Goal: Information Seeking & Learning: Learn about a topic

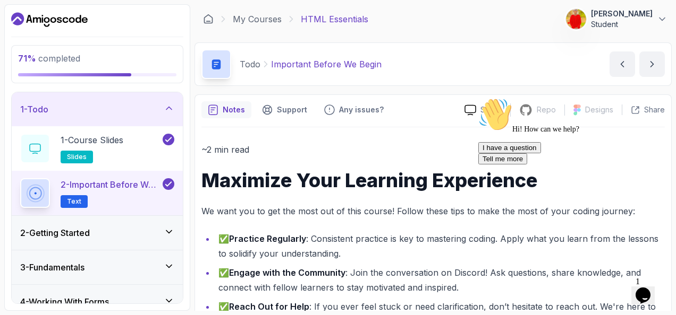
click at [168, 100] on div "1 - Todo" at bounding box center [97, 109] width 171 height 34
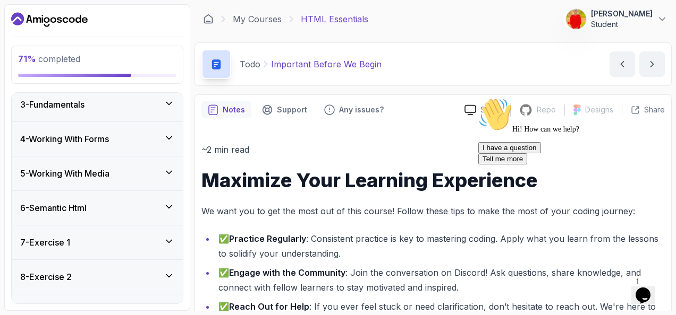
scroll to position [75, 0]
click at [152, 176] on div "5 - Working With Media" at bounding box center [97, 173] width 154 height 13
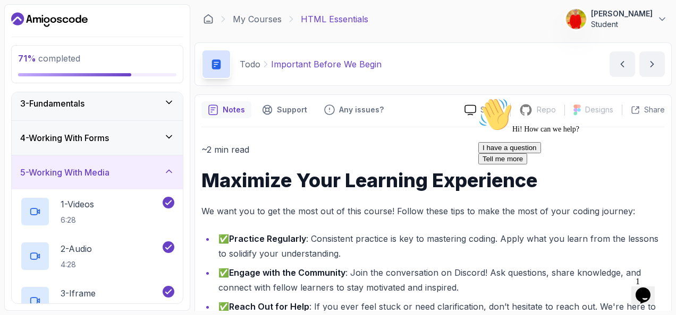
click at [152, 176] on div "5 - Working With Media" at bounding box center [97, 172] width 154 height 13
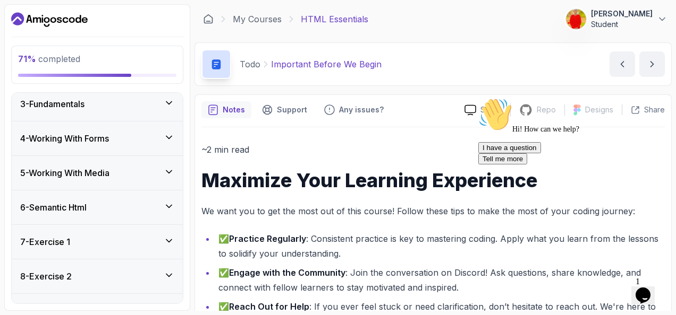
click at [165, 202] on icon at bounding box center [169, 206] width 11 height 11
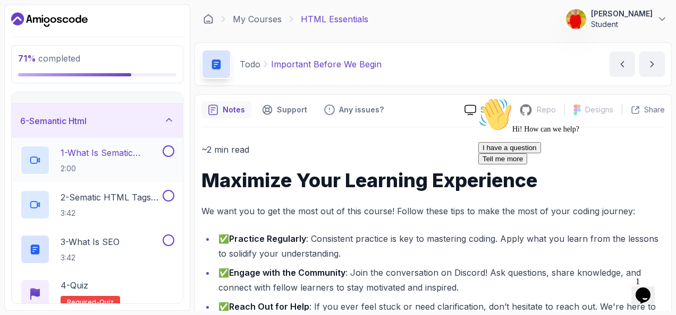
scroll to position [156, 0]
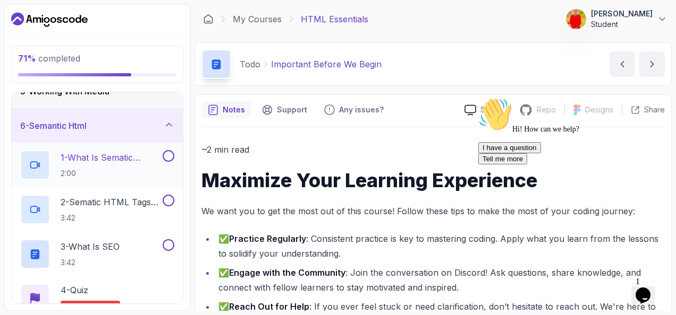
click at [102, 161] on p "1 - What Is Sematic HTML" at bounding box center [111, 157] width 100 height 13
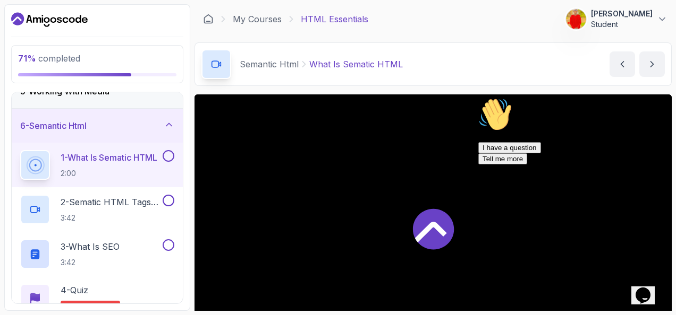
click at [423, 224] on icon at bounding box center [433, 229] width 41 height 41
click at [643, 287] on button "Opens Chat This icon Opens the chat window." at bounding box center [642, 296] width 23 height 18
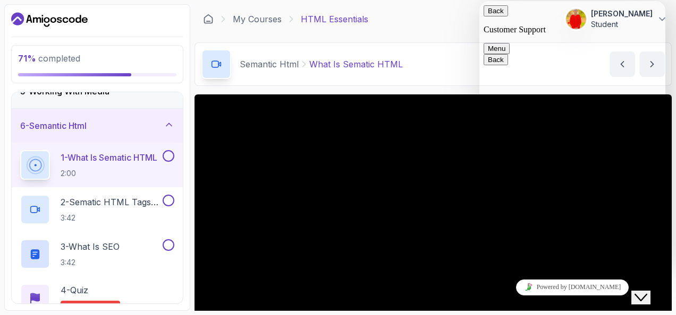
click at [643, 291] on button "Close Chat This icon closes the chat window." at bounding box center [640, 298] width 19 height 14
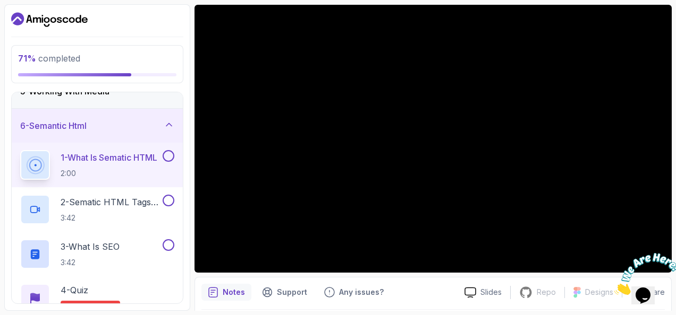
scroll to position [90, 0]
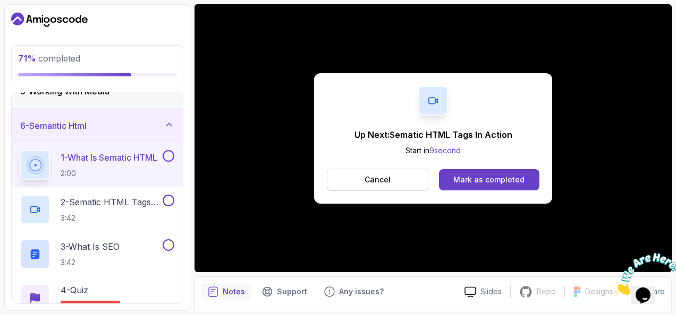
click at [176, 150] on div "1 - What Is Sematic HTML 2:00" at bounding box center [97, 165] width 171 height 45
click at [490, 177] on div "Mark as completed" at bounding box center [488, 180] width 71 height 11
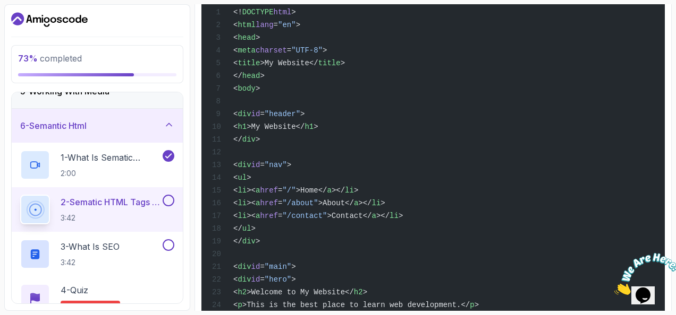
scroll to position [503, 0]
click at [394, 315] on html "73 % completed 1 - Todo 2 - Getting Started 3 - Fundamentals 4 - Working With F…" at bounding box center [338, 157] width 676 height 315
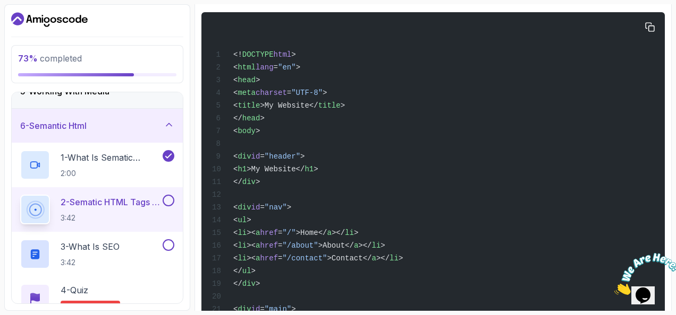
scroll to position [459, 0]
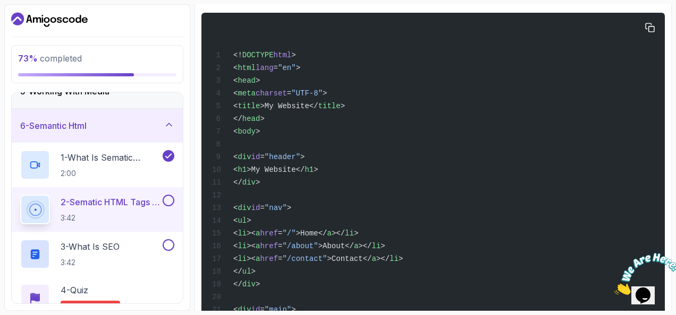
drag, startPoint x: 246, startPoint y: 236, endPoint x: 414, endPoint y: 267, distance: 170.0
click at [414, 267] on div "<! DOCTYPE html > < html lang = "en" > < head > < meta charset = "UTF-8" > < ti…" at bounding box center [433, 277] width 446 height 516
copy code "< li >< a href = "/" >Home</ a ></ li > < li >< a href = "/about" >About</ a ><…"
click at [376, 200] on div "<! DOCTYPE html > < html lang = "en" > < head > < meta charset = "UTF-8" > < ti…" at bounding box center [433, 277] width 446 height 516
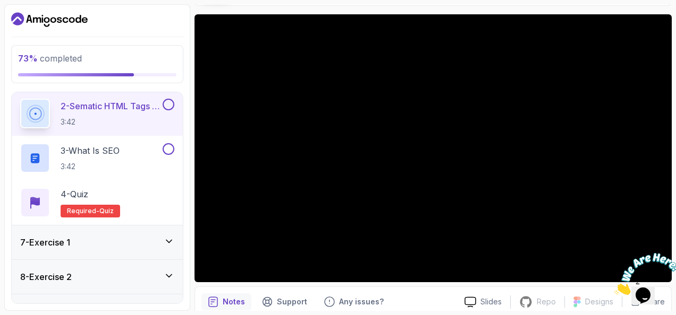
scroll to position [344, 0]
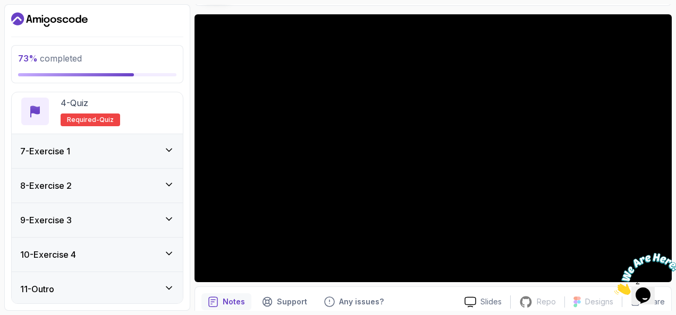
click at [167, 283] on icon at bounding box center [169, 288] width 11 height 11
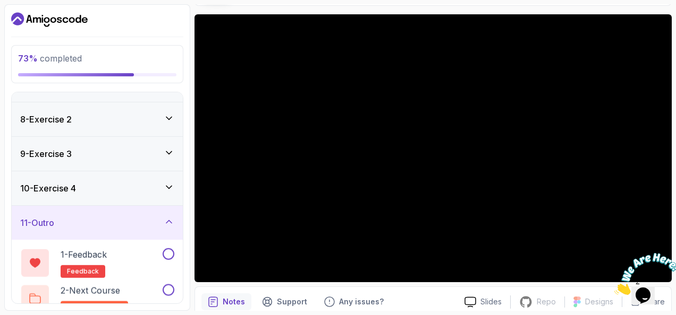
scroll to position [165, 0]
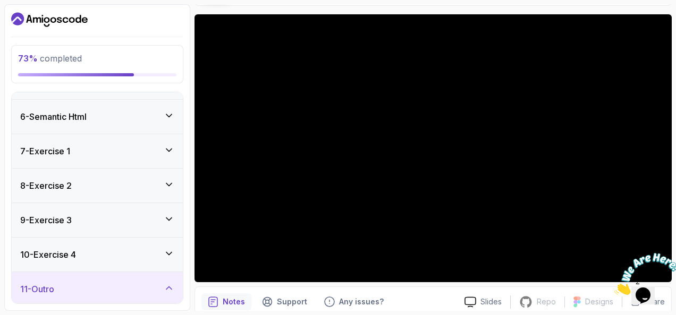
click at [167, 283] on icon at bounding box center [169, 288] width 11 height 11
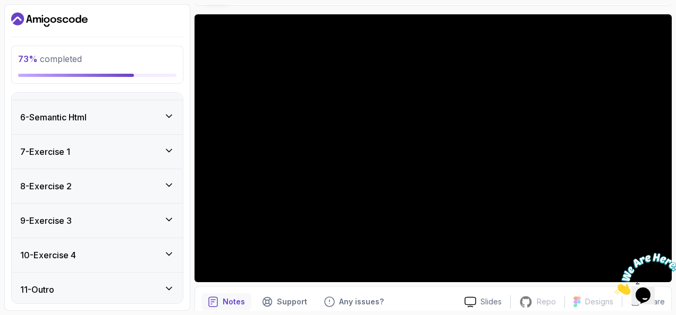
click at [173, 289] on icon at bounding box center [169, 289] width 11 height 11
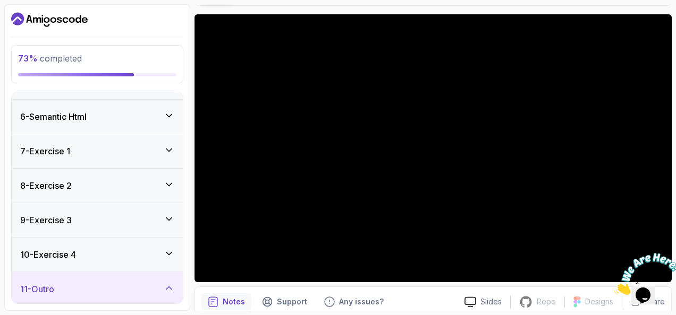
click at [173, 289] on icon at bounding box center [169, 288] width 11 height 11
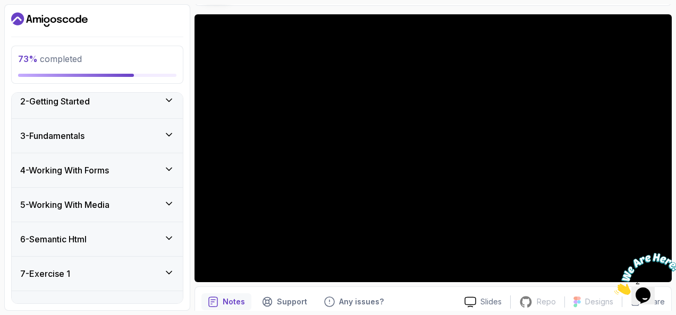
scroll to position [42, 0]
click at [173, 235] on icon at bounding box center [169, 239] width 11 height 11
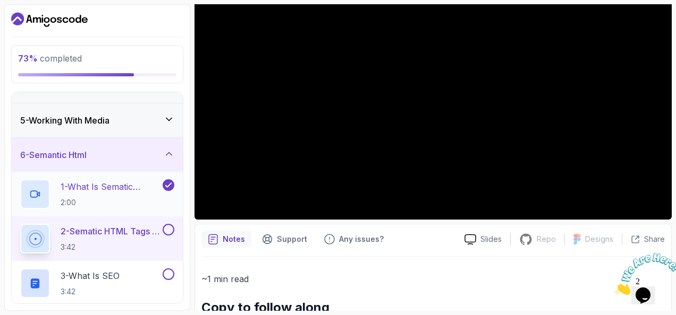
scroll to position [127, 0]
click at [160, 232] on div at bounding box center [167, 230] width 14 height 12
click at [168, 226] on button at bounding box center [169, 230] width 12 height 12
click at [168, 273] on button at bounding box center [169, 274] width 12 height 12
click at [166, 264] on div "3 - What is SEO 3:42" at bounding box center [97, 283] width 171 height 45
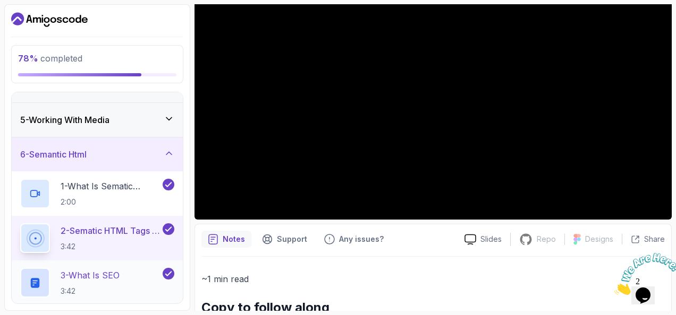
click at [171, 272] on icon at bounding box center [169, 274] width 10 height 11
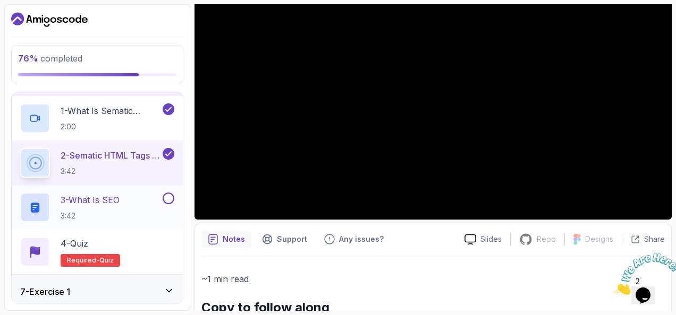
scroll to position [205, 0]
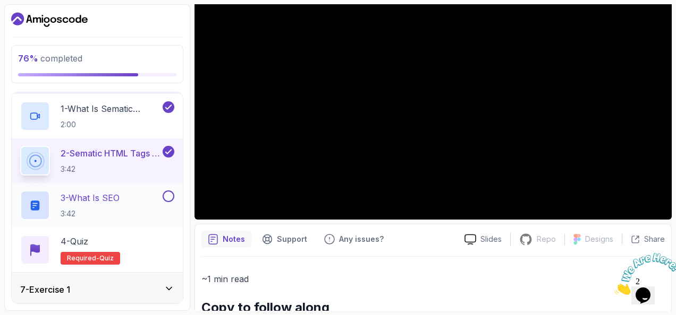
click at [93, 201] on p "3 - What is SEO" at bounding box center [90, 198] width 59 height 13
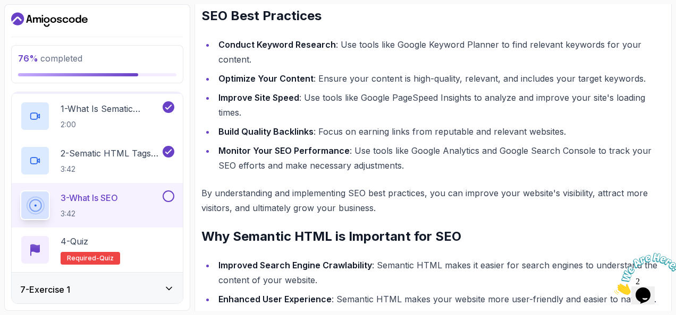
scroll to position [668, 0]
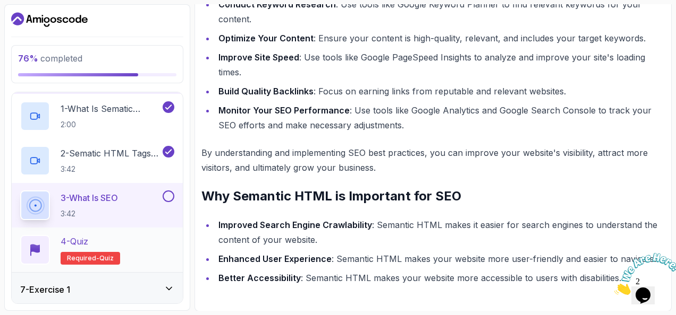
click at [88, 239] on p "4 - Quiz" at bounding box center [75, 241] width 28 height 13
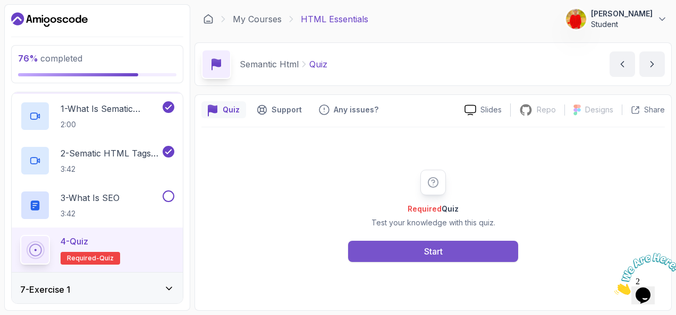
click at [442, 246] on div "Start" at bounding box center [433, 251] width 19 height 13
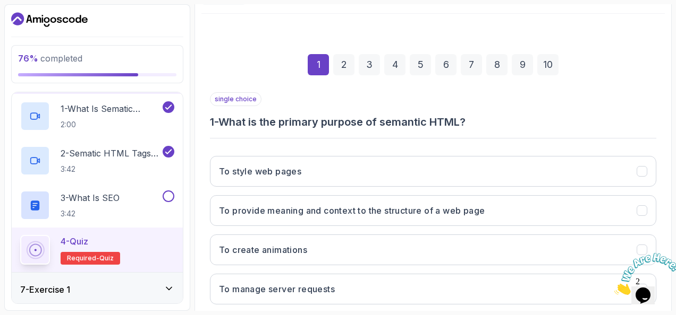
scroll to position [114, 0]
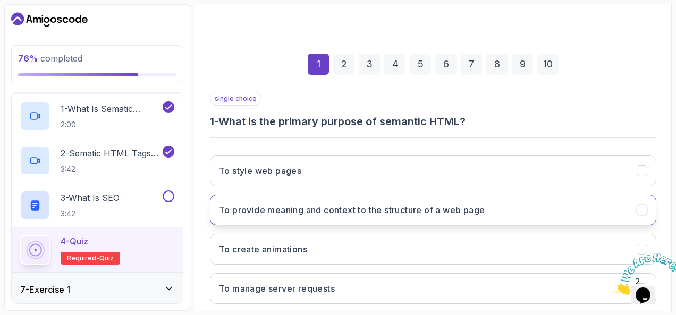
click at [380, 204] on h3 "To provide meaning and context to the structure of a web page" at bounding box center [352, 210] width 266 height 13
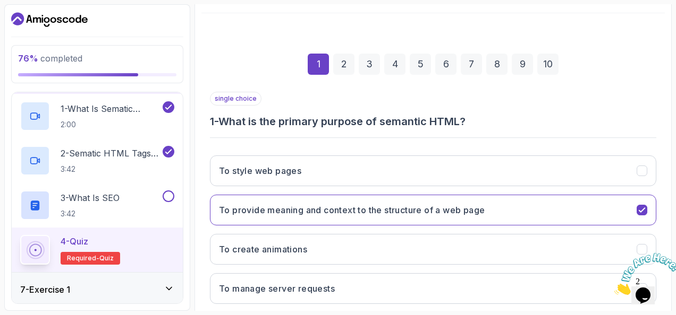
click at [346, 66] on div "2" at bounding box center [343, 64] width 21 height 21
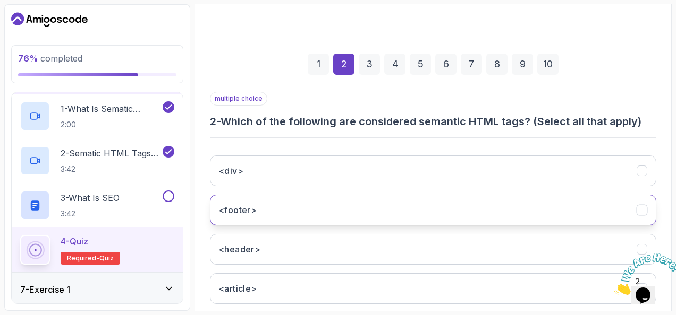
click at [313, 202] on button "<footer>" at bounding box center [433, 210] width 446 height 31
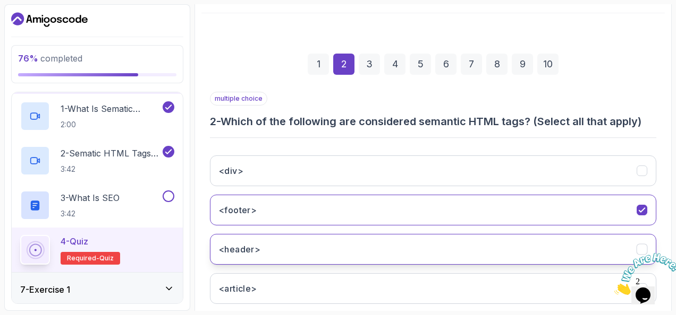
click at [309, 250] on button "<header>" at bounding box center [433, 249] width 446 height 31
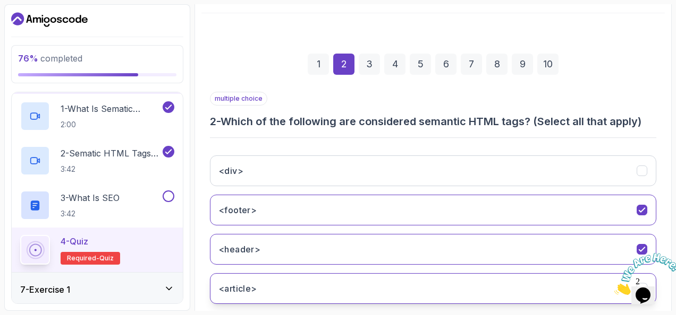
click at [309, 287] on button "<article>" at bounding box center [433, 288] width 446 height 31
click at [366, 71] on div "3" at bounding box center [368, 64] width 21 height 21
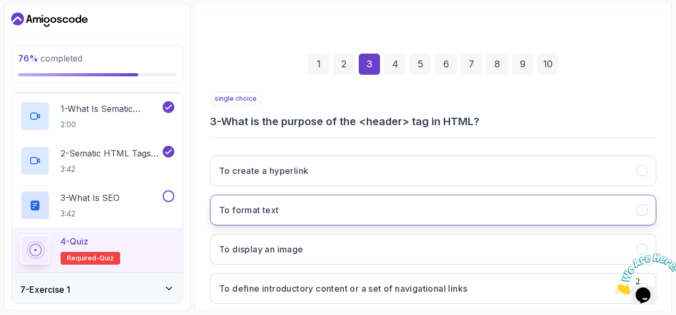
click at [267, 220] on button "To format text" at bounding box center [433, 210] width 446 height 31
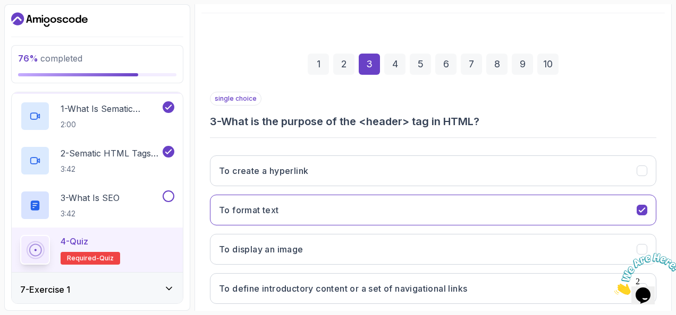
click at [392, 72] on div "4" at bounding box center [394, 64] width 21 height 21
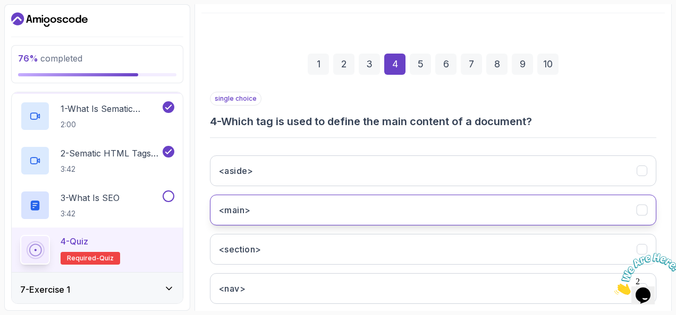
click at [294, 212] on button "<main>" at bounding box center [433, 210] width 446 height 31
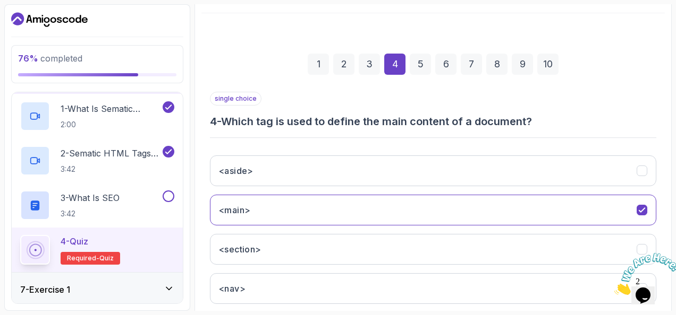
click at [420, 67] on div "5" at bounding box center [419, 64] width 21 height 21
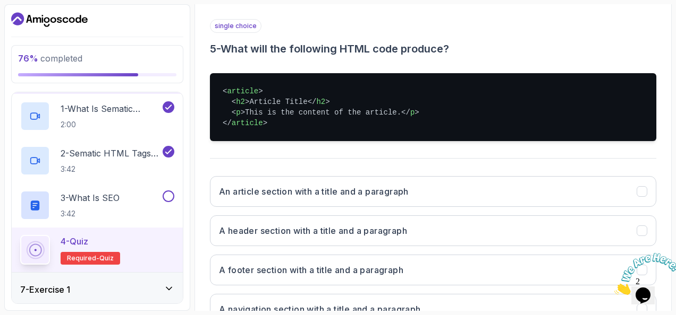
scroll to position [209, 0]
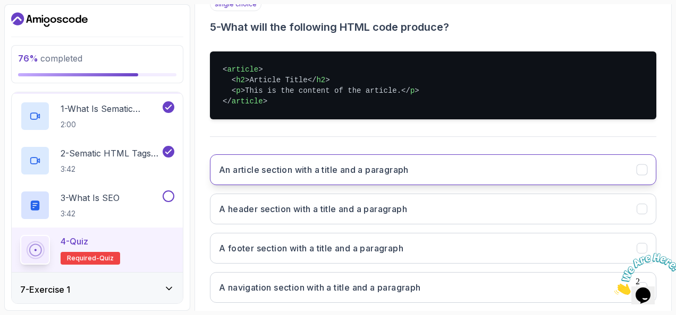
click at [355, 164] on h3 "An article section with a title and a paragraph" at bounding box center [314, 170] width 190 height 13
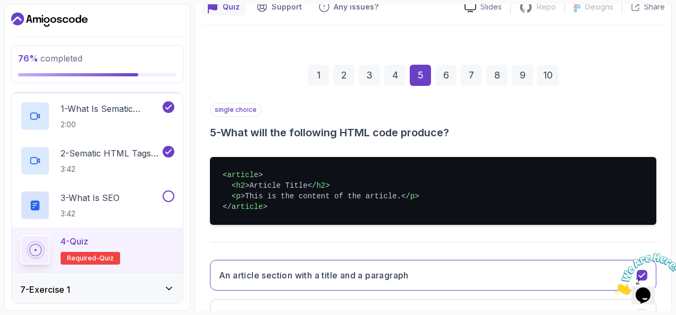
scroll to position [102, 0]
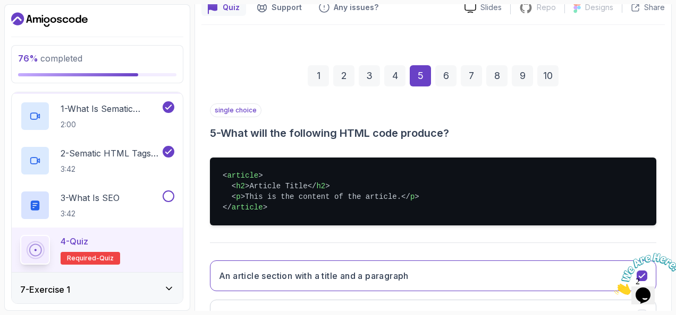
click at [445, 71] on div "6" at bounding box center [445, 75] width 21 height 21
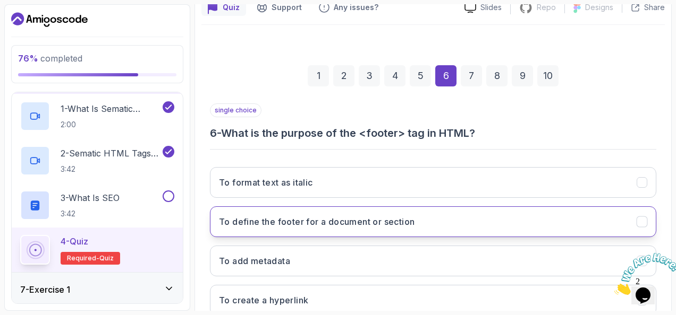
click at [341, 219] on h3 "To define the footer for a document or section" at bounding box center [316, 222] width 195 height 13
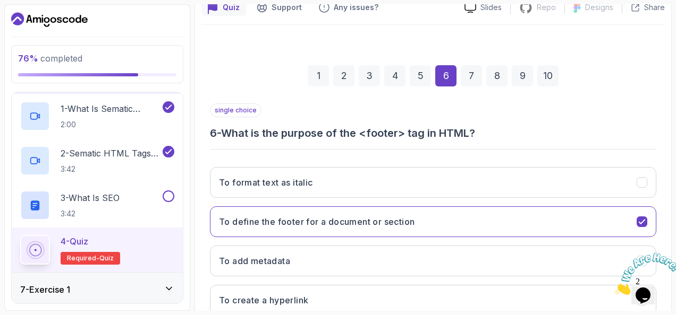
click at [474, 79] on div "7" at bounding box center [470, 75] width 21 height 21
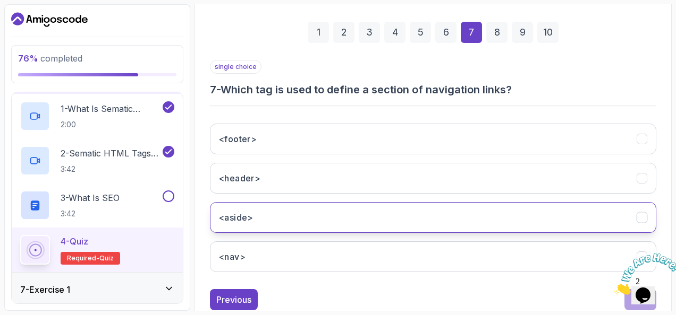
scroll to position [147, 0]
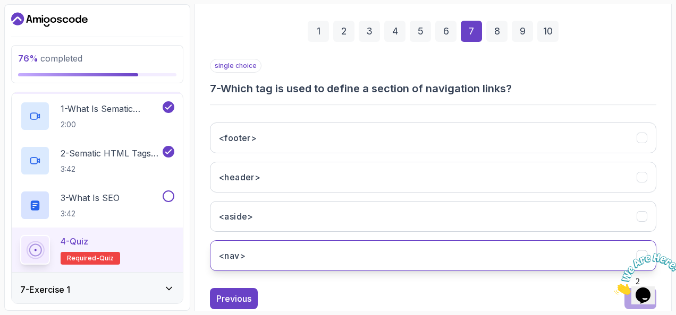
click at [285, 259] on button "<nav>" at bounding box center [433, 256] width 446 height 31
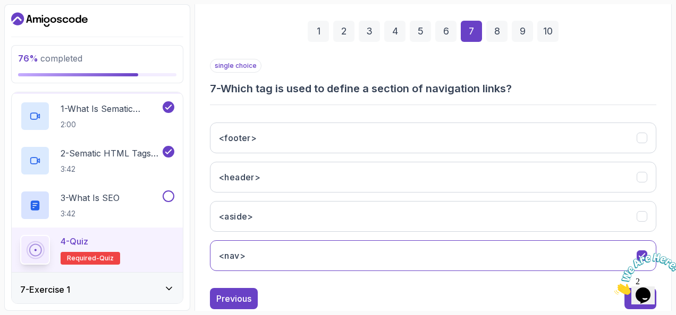
click at [498, 26] on div "8" at bounding box center [496, 31] width 21 height 21
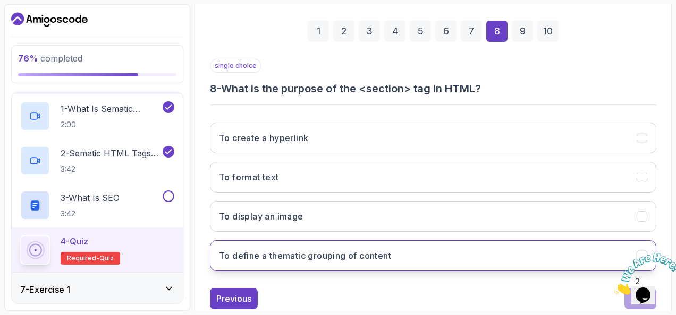
click at [350, 252] on h3 "To define a thematic grouping of content" at bounding box center [305, 256] width 172 height 13
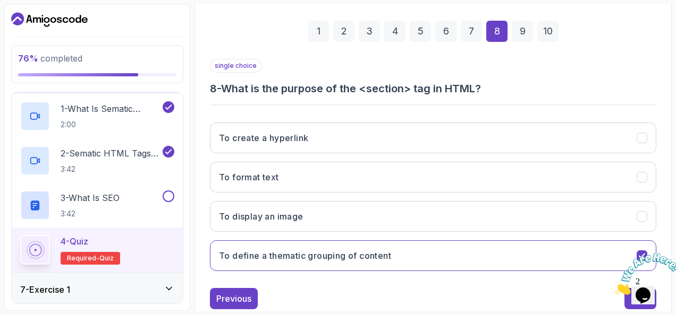
click at [519, 28] on div "9" at bounding box center [521, 31] width 21 height 21
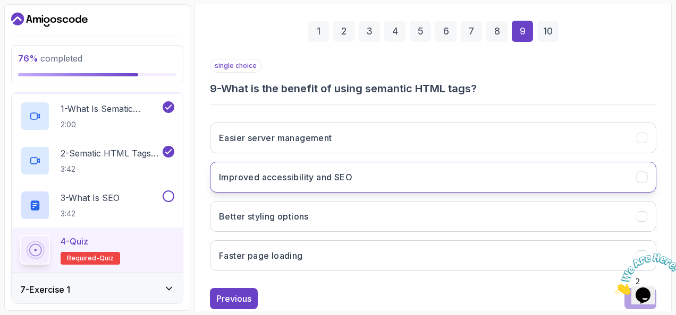
click at [347, 175] on h3 "Improved accessibility and SEO" at bounding box center [285, 177] width 133 height 13
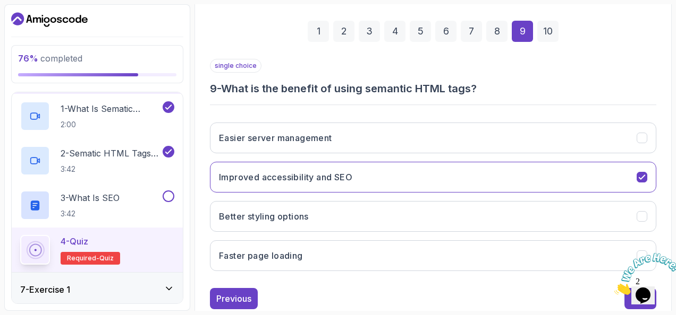
click at [544, 32] on div "10" at bounding box center [547, 31] width 21 height 21
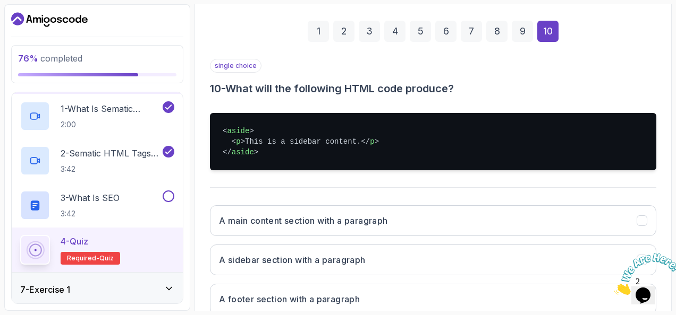
scroll to position [198, 0]
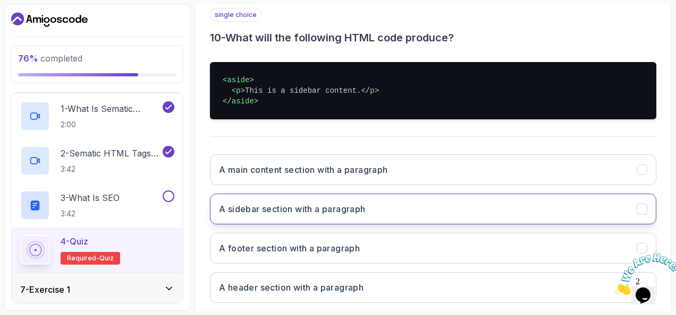
click at [339, 209] on h3 "A sidebar section with a paragraph" at bounding box center [292, 209] width 147 height 13
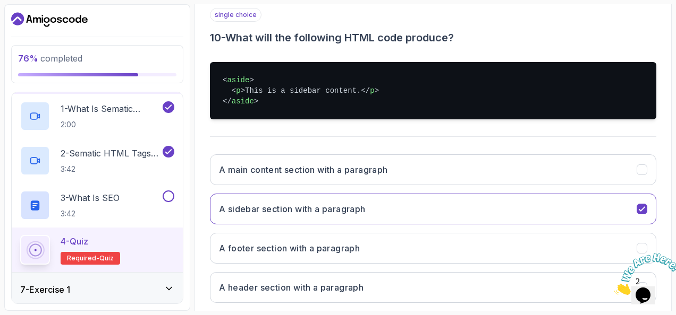
scroll to position [256, 0]
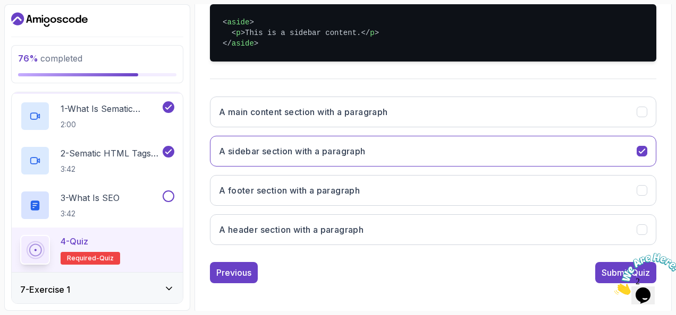
click at [614, 268] on img at bounding box center [647, 274] width 66 height 42
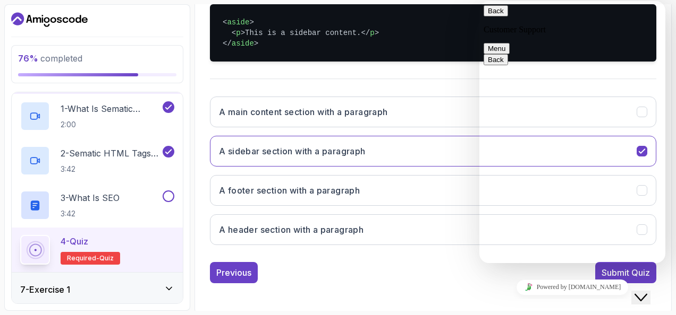
click at [634, 292] on div "Close Chat This icon closes the chat window." at bounding box center [640, 298] width 13 height 13
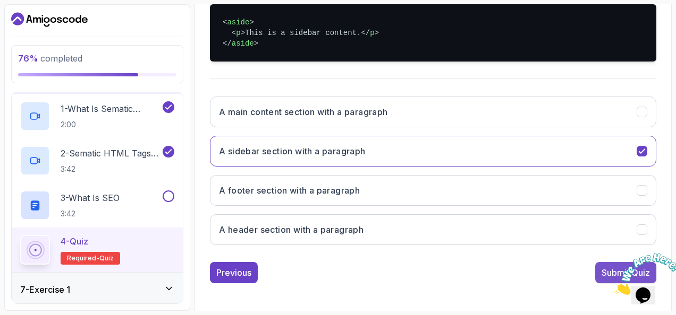
click at [608, 269] on div "Submit Quiz" at bounding box center [625, 273] width 48 height 13
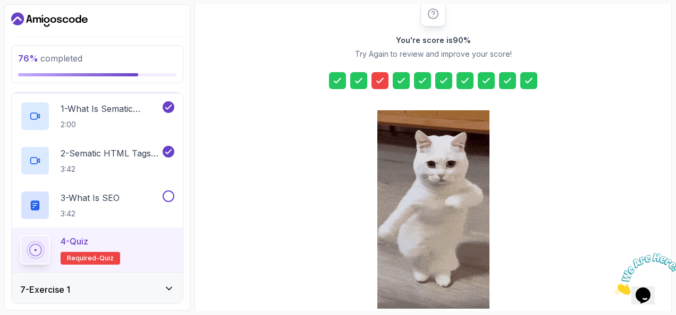
scroll to position [192, 0]
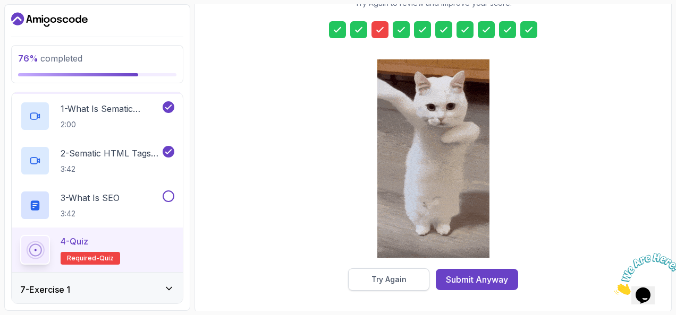
click at [378, 277] on div "Try Again" at bounding box center [388, 280] width 35 height 11
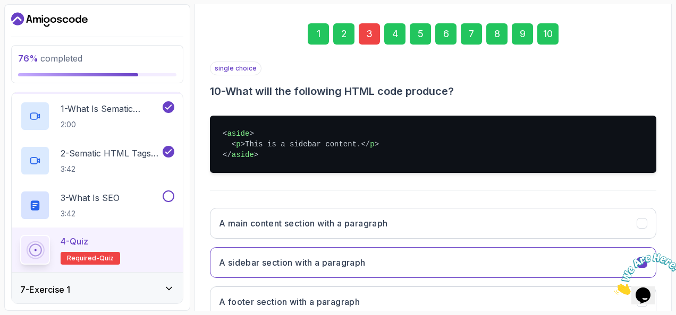
scroll to position [141, 0]
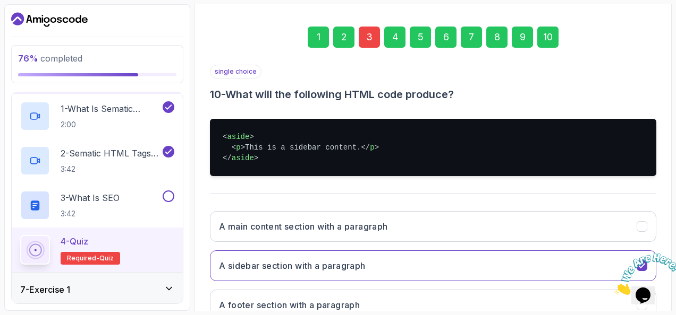
click at [370, 39] on div "3" at bounding box center [368, 37] width 21 height 21
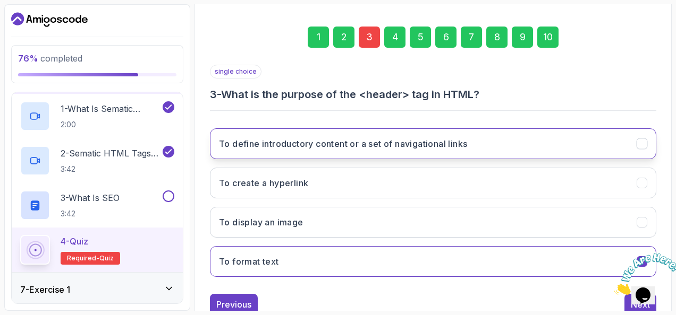
click at [389, 139] on h3 "To define introductory content or a set of navigational links" at bounding box center [343, 144] width 248 height 13
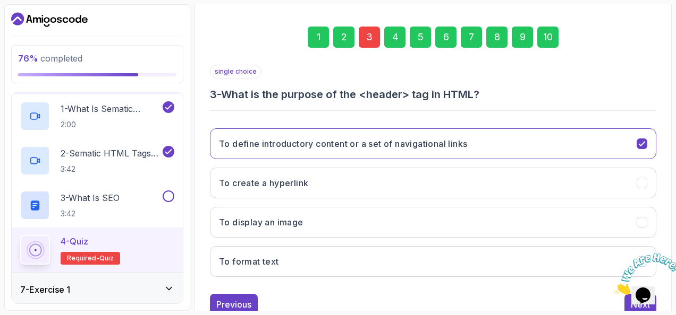
click at [548, 35] on div "10" at bounding box center [547, 37] width 21 height 21
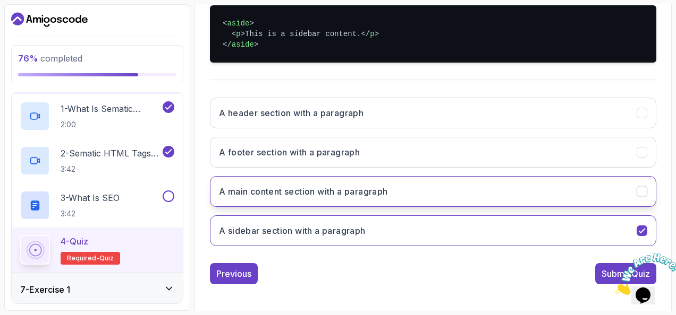
scroll to position [256, 0]
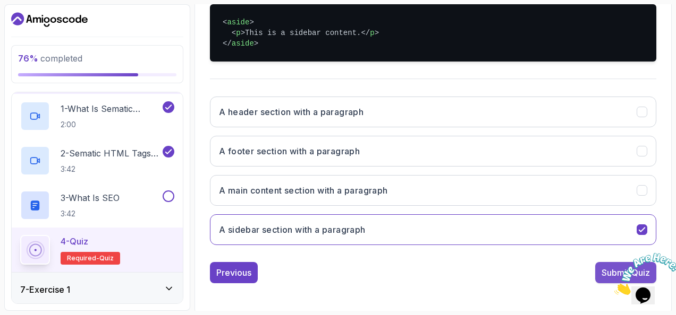
click at [605, 269] on div "Submit Quiz" at bounding box center [625, 273] width 48 height 13
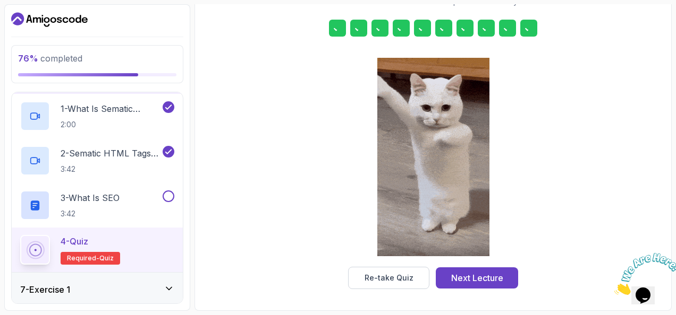
scroll to position [192, 0]
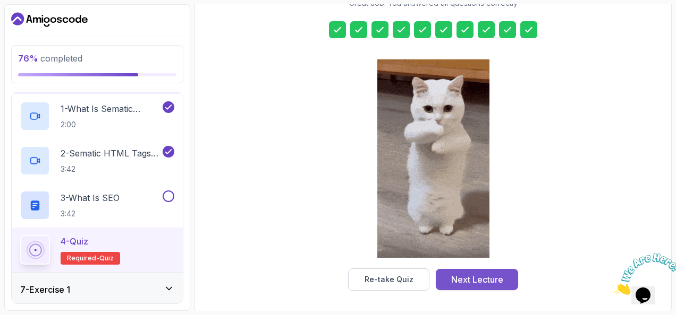
click at [478, 279] on div "Next Lecture" at bounding box center [477, 279] width 52 height 13
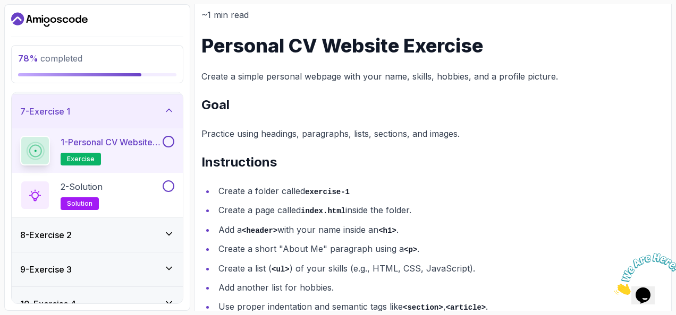
scroll to position [182, 0]
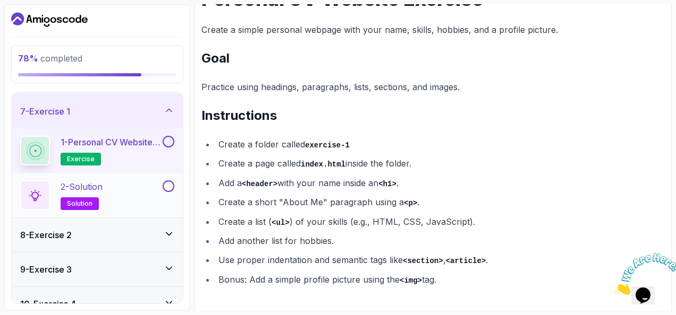
click at [115, 185] on div "2 - Solution solution" at bounding box center [90, 196] width 140 height 30
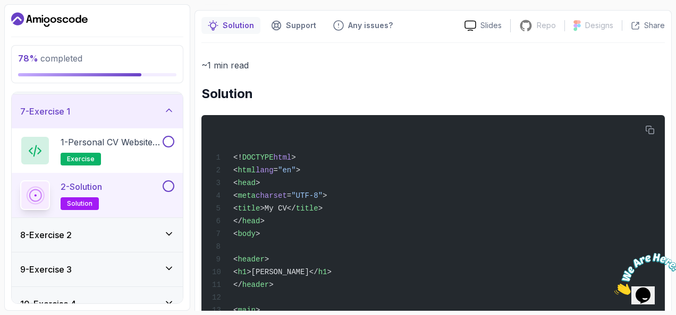
scroll to position [60, 0]
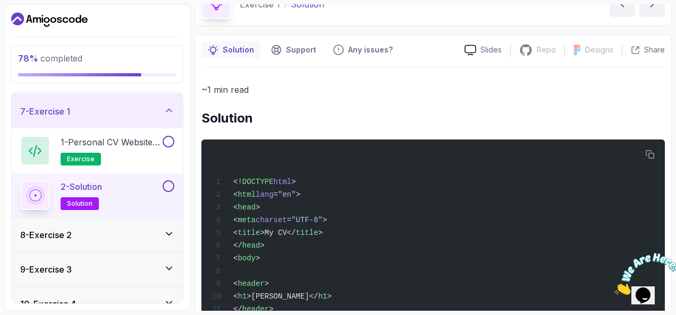
click at [167, 109] on icon at bounding box center [168, 110] width 5 height 3
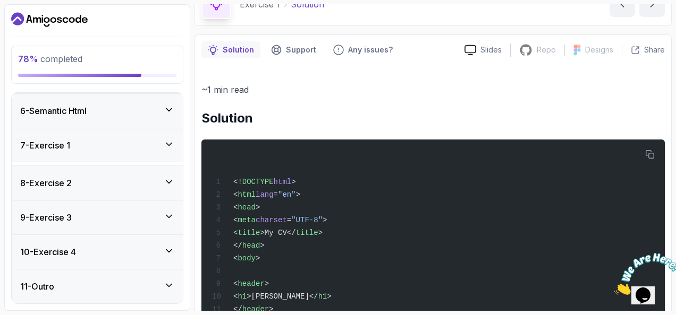
scroll to position [165, 0]
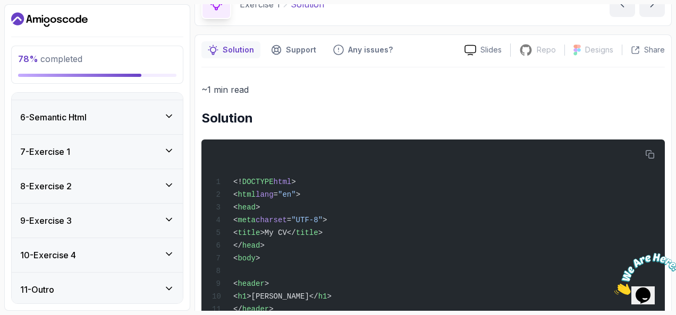
click at [173, 175] on div "8 - Exercise 2" at bounding box center [97, 186] width 171 height 34
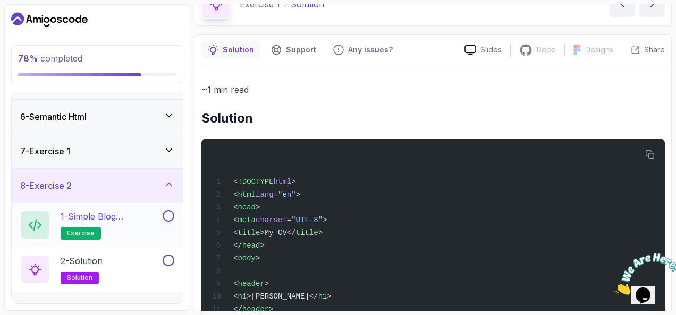
click at [134, 222] on h2 "1 - Simple Blog Homepage Exercise exercise" at bounding box center [111, 225] width 100 height 30
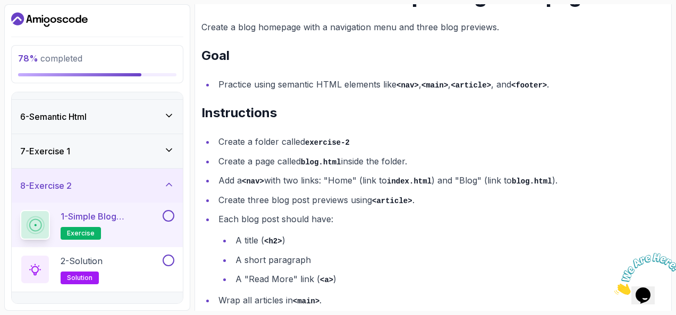
scroll to position [224, 0]
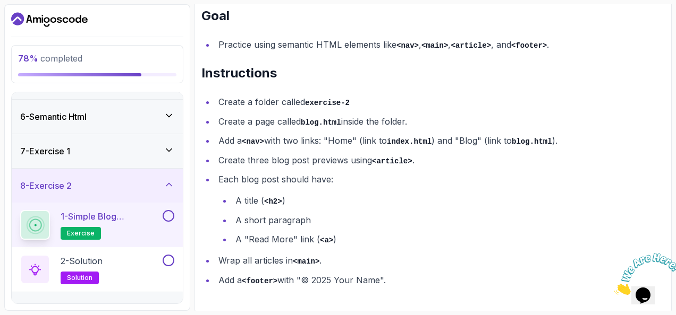
click at [168, 179] on icon at bounding box center [169, 184] width 11 height 11
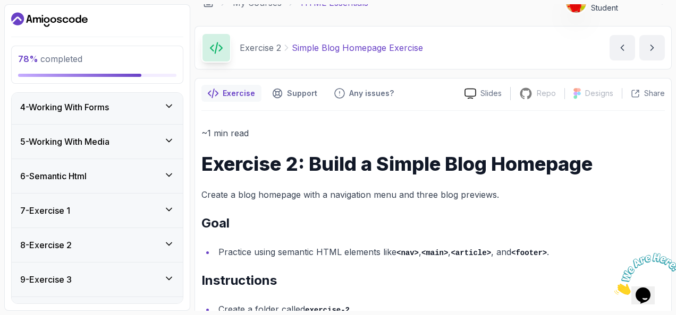
scroll to position [0, 0]
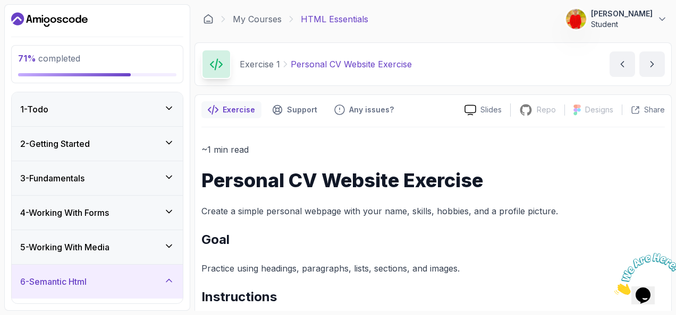
scroll to position [208, 0]
